Goal: Find specific page/section: Find specific page/section

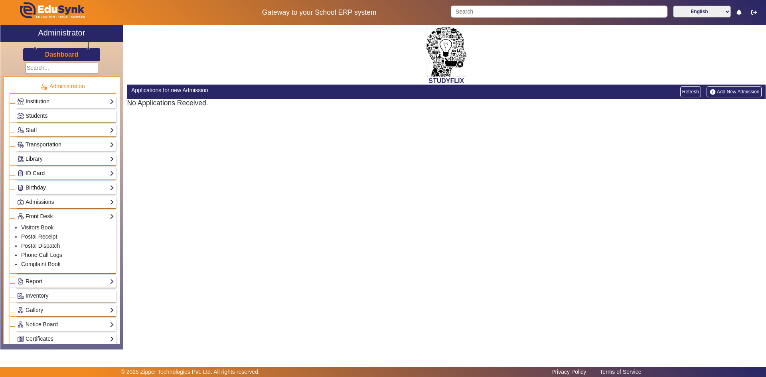
click at [55, 138] on div "Transportation Overview Vehicle Directory Routes Trip Record" at bounding box center [63, 144] width 106 height 14
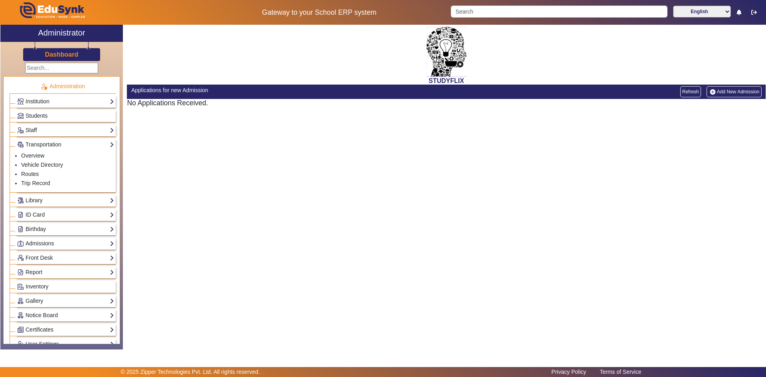
click at [57, 131] on link "Staff" at bounding box center [65, 130] width 97 height 9
click at [38, 143] on link "Teachers" at bounding box center [32, 141] width 23 height 6
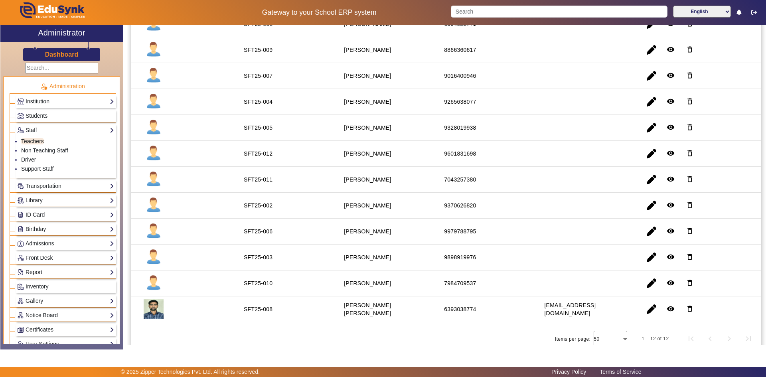
scroll to position [125, 0]
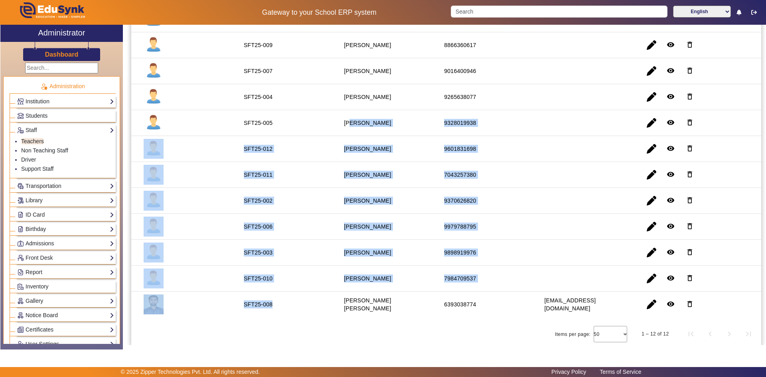
drag, startPoint x: 350, startPoint y: 121, endPoint x: 294, endPoint y: 273, distance: 162.9
click at [283, 292] on mat-table "Profile Registration Id Name Contact Number Email Action Reset SFT25-001 [PERSO…" at bounding box center [446, 149] width 631 height 336
click at [547, 138] on mat-cell at bounding box center [585, 149] width 100 height 26
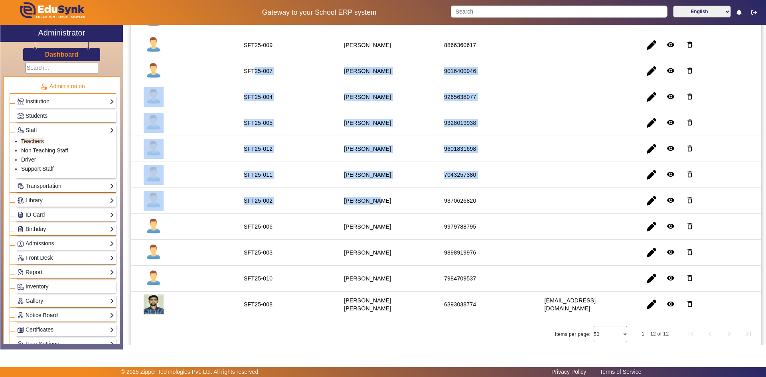
drag, startPoint x: 253, startPoint y: 72, endPoint x: 391, endPoint y: 189, distance: 180.4
click at [391, 189] on mat-table "Profile Registration Id Name Contact Number Email Action Reset SFT25-001 [PERSO…" at bounding box center [446, 149] width 631 height 336
click at [325, 147] on mat-cell "SFT25-012" at bounding box center [285, 149] width 100 height 26
click at [337, 143] on mat-cell "[PERSON_NAME]" at bounding box center [385, 149] width 100 height 26
